Goal: Find specific page/section: Find specific page/section

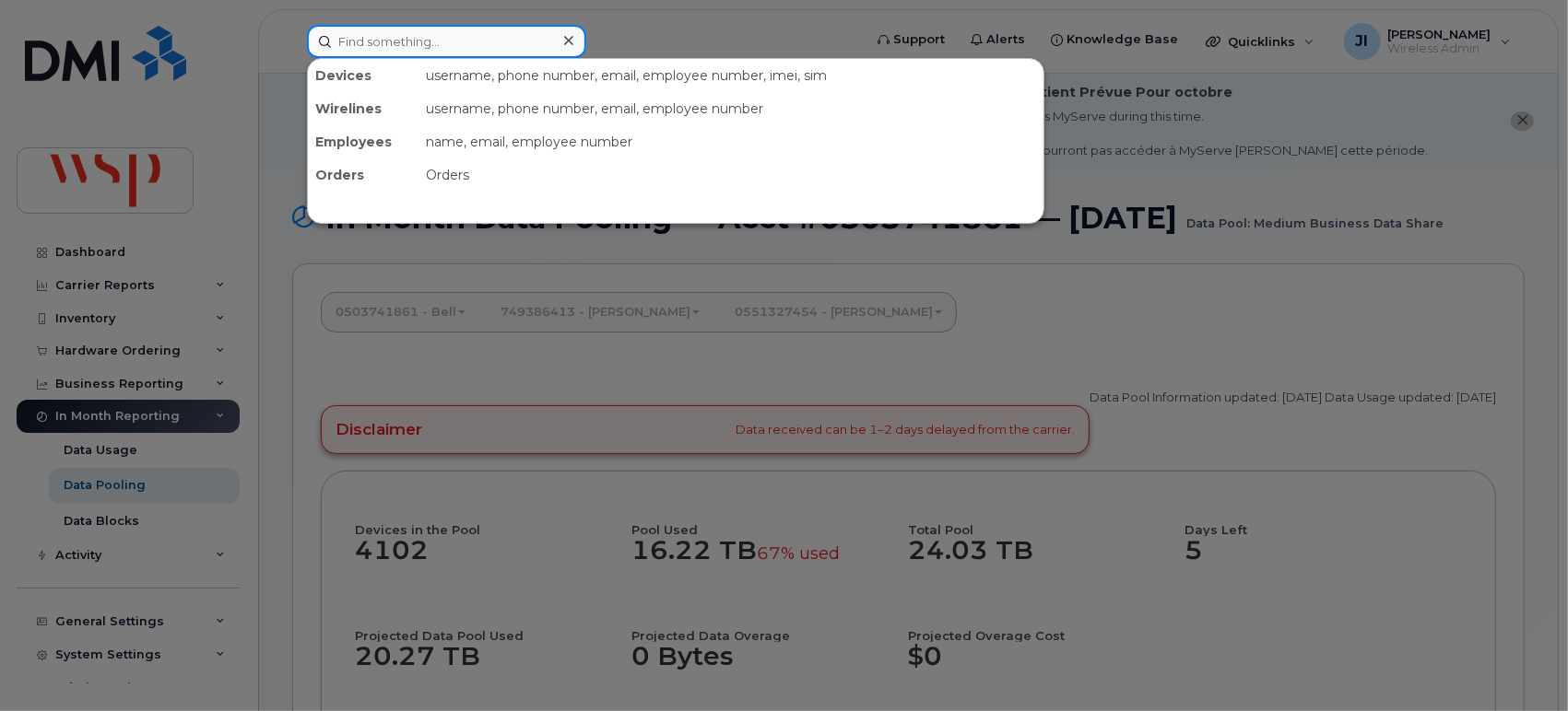
click at [435, 33] on input at bounding box center [447, 42] width 279 height 34
paste input "[PHONE_NUMBER]"
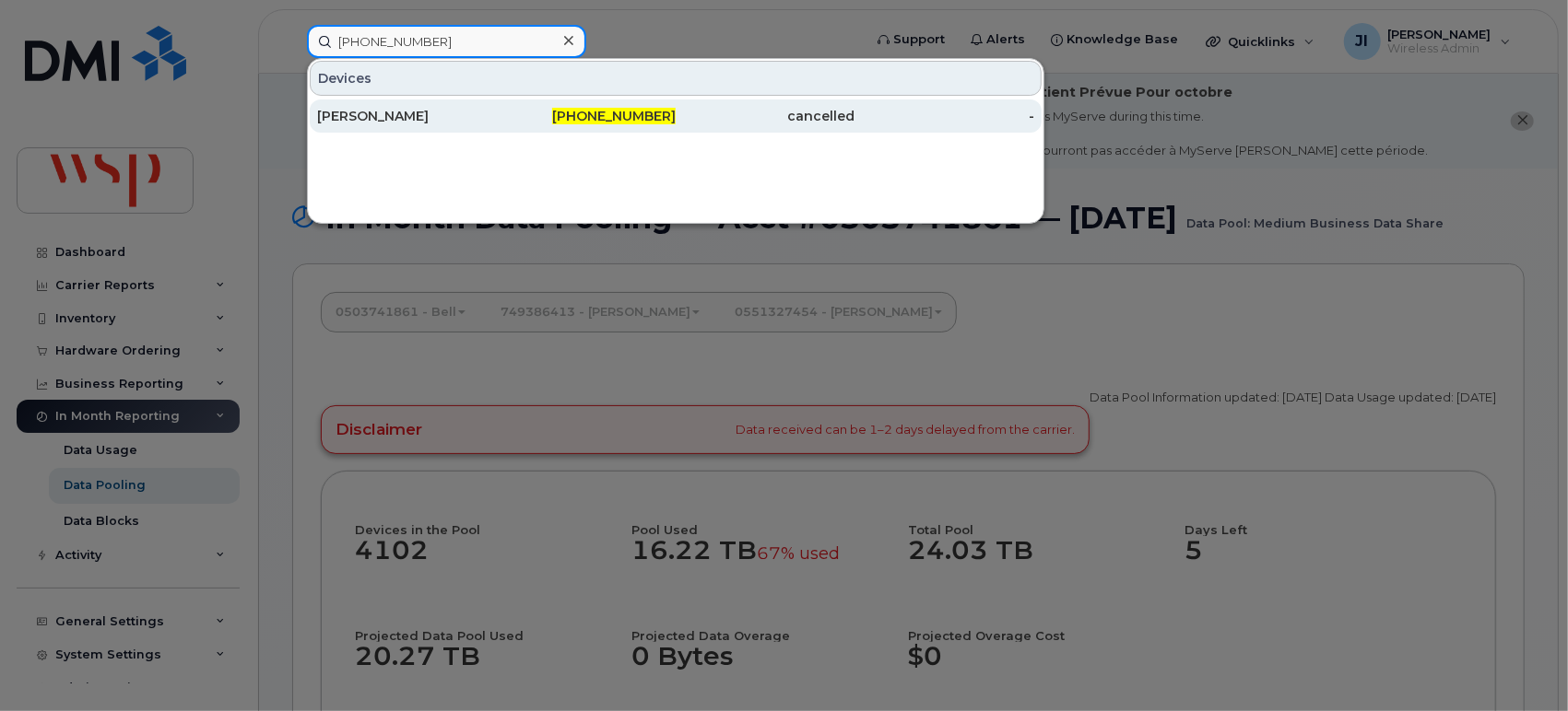
type input "[PHONE_NUMBER]"
click at [640, 114] on span "[PHONE_NUMBER]" at bounding box center [614, 116] width 124 height 17
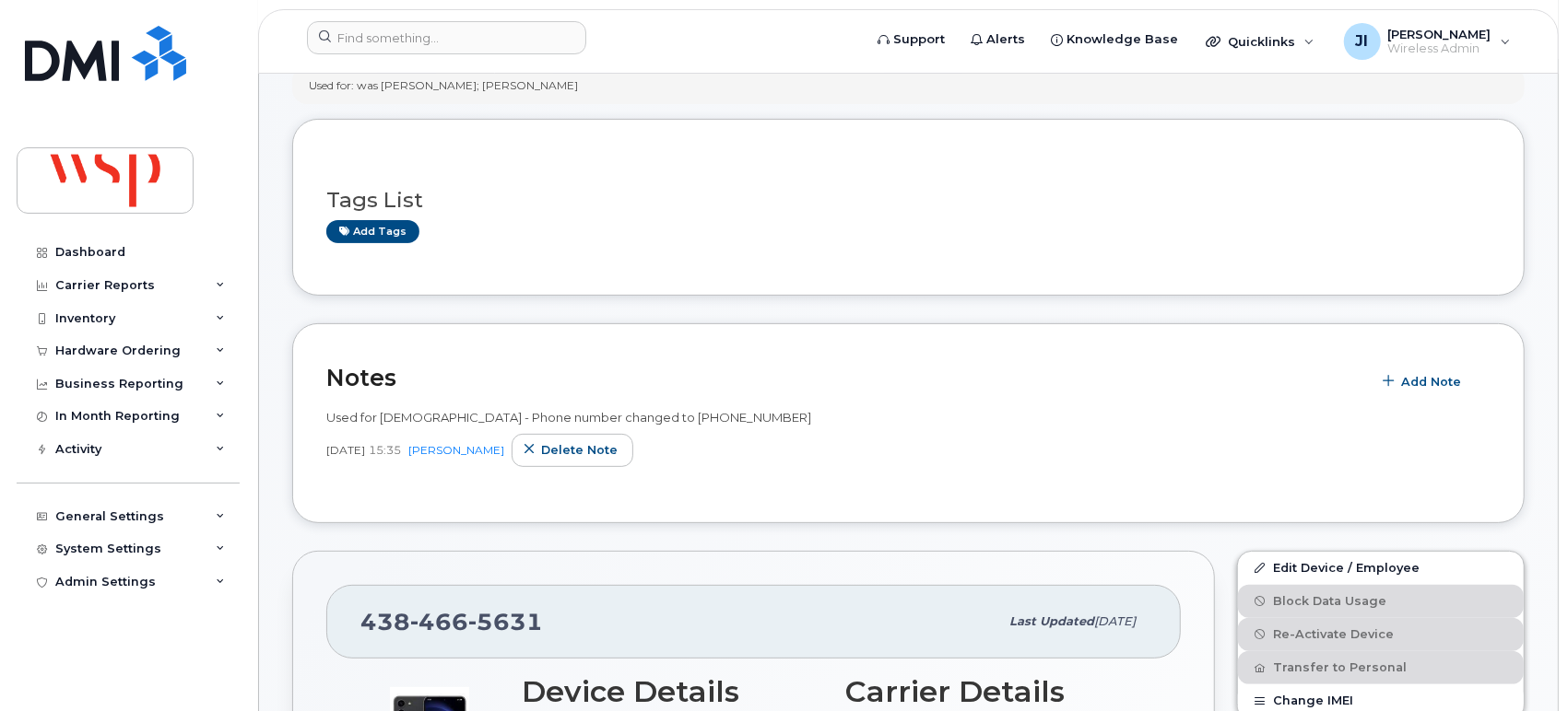
scroll to position [102, 0]
